Goal: Task Accomplishment & Management: Manage account settings

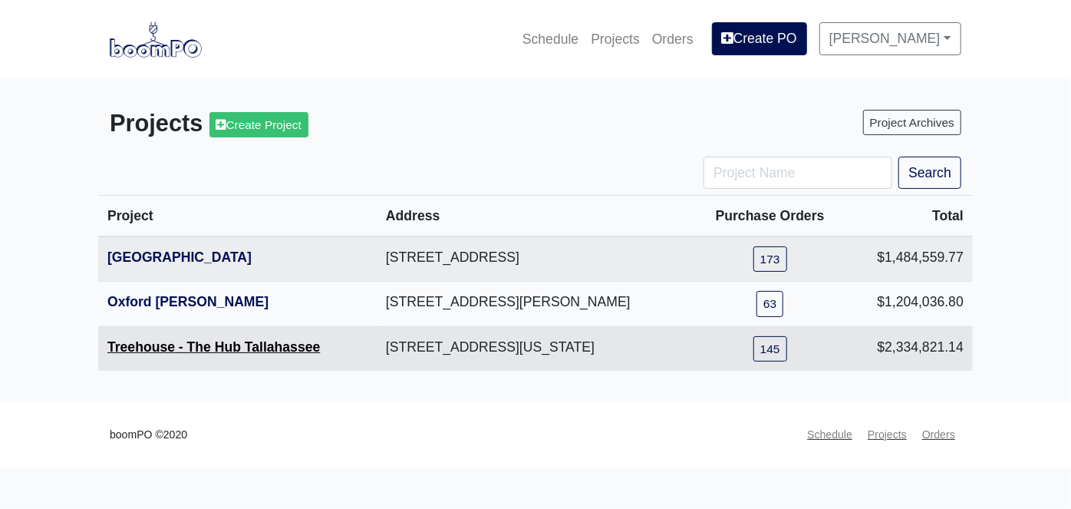
click at [208, 341] on link "Treehouse - The Hub Tallahassee" at bounding box center [213, 346] width 213 height 15
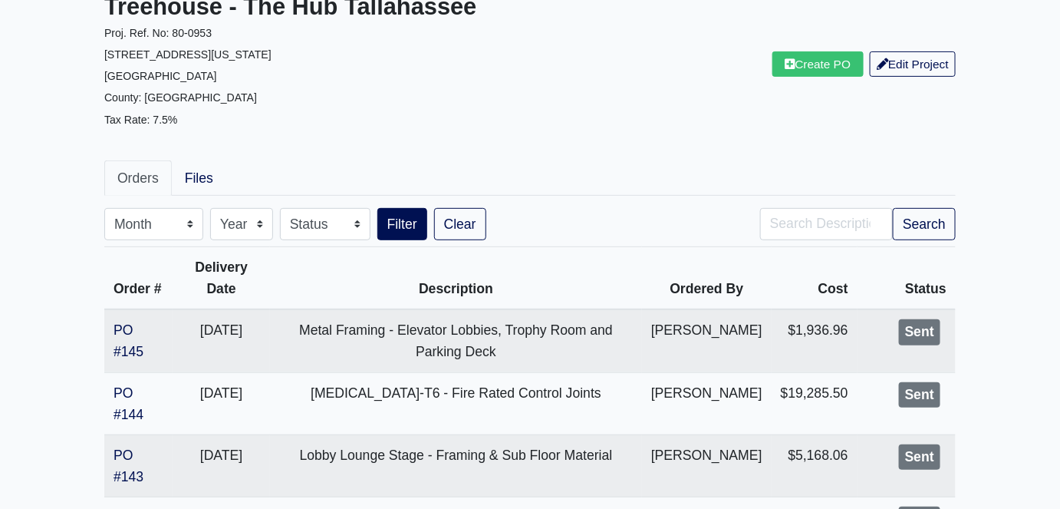
scroll to position [139, 0]
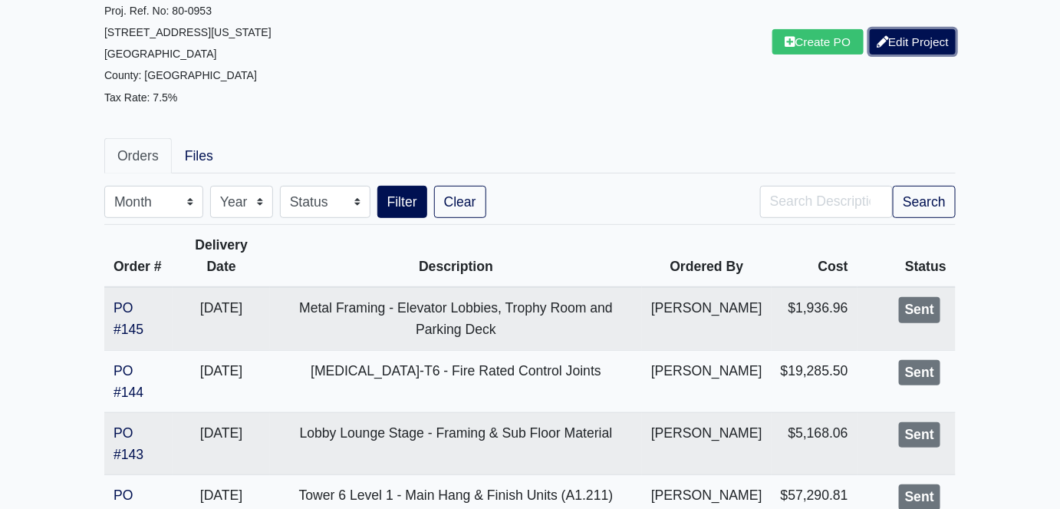
click at [910, 54] on link "Edit Project" at bounding box center [913, 41] width 86 height 25
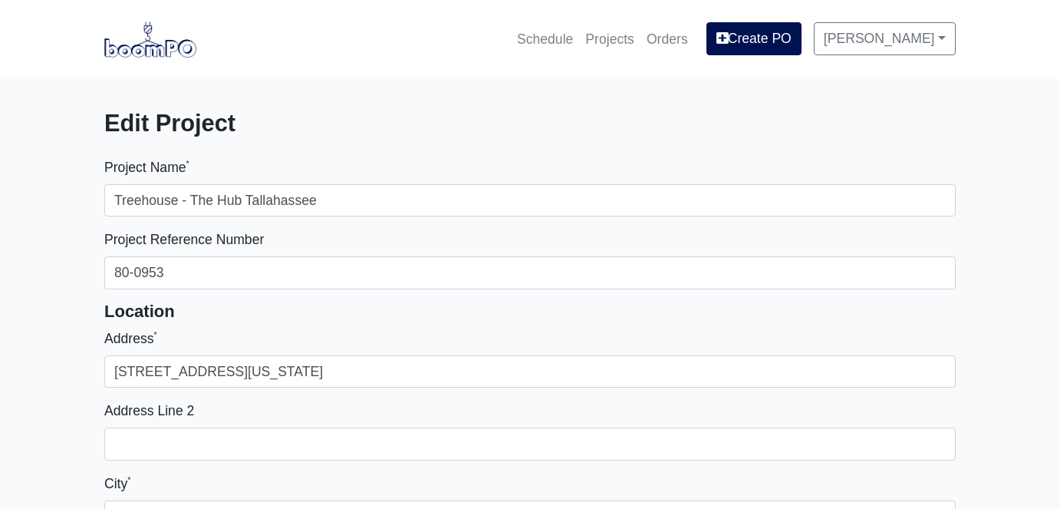
select select
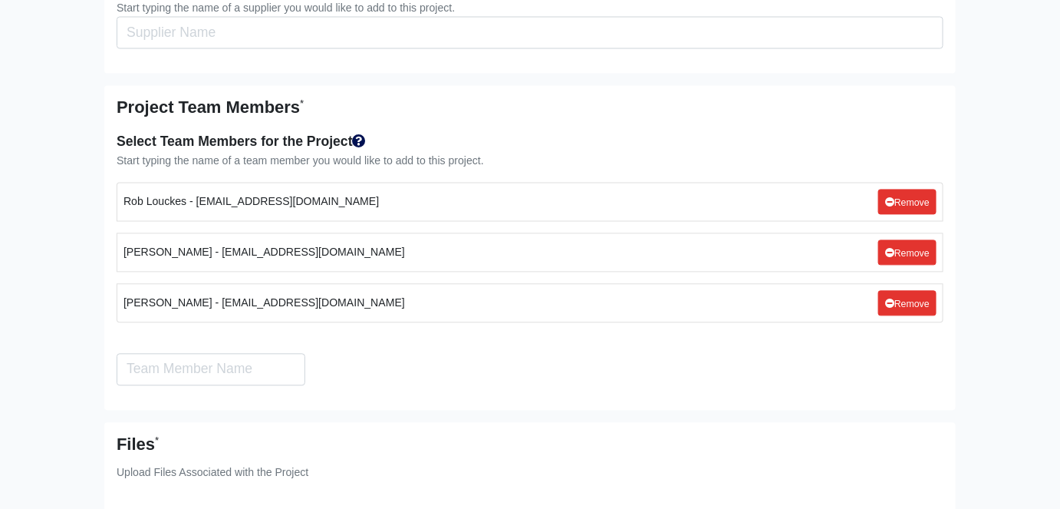
scroll to position [8881, 0]
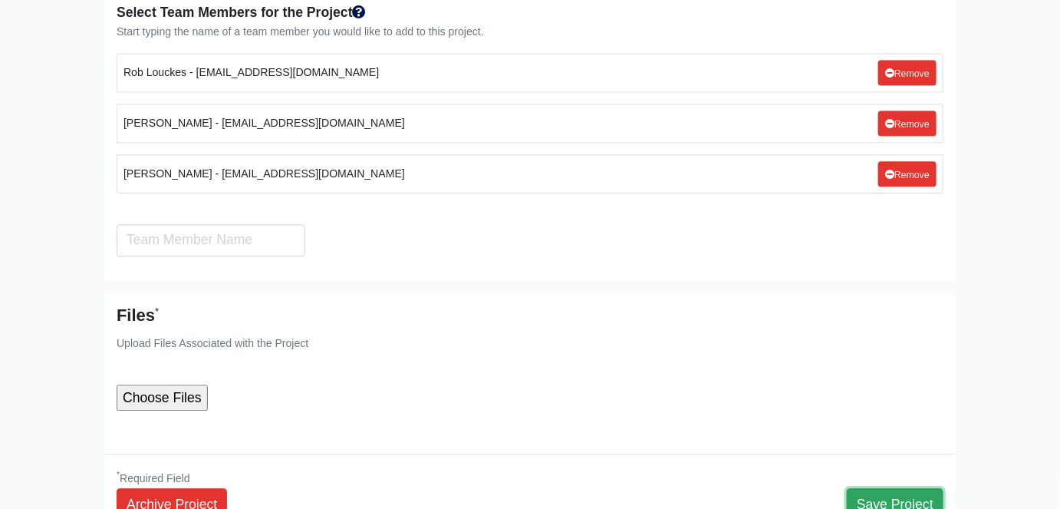
click at [931, 488] on button "Save Project" at bounding box center [895, 504] width 97 height 32
